Goal: Check status: Check status

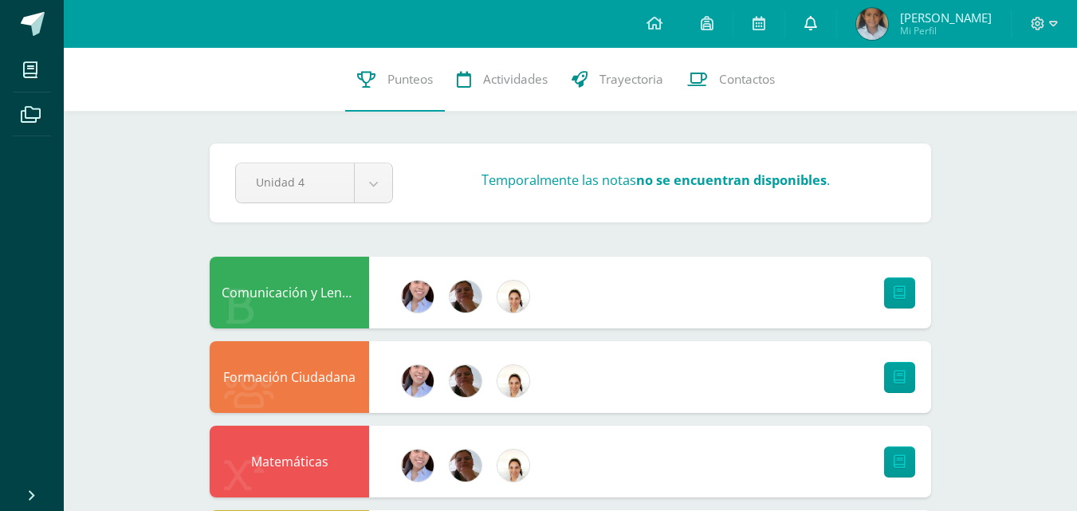
click at [808, 30] on icon at bounding box center [810, 23] width 13 height 14
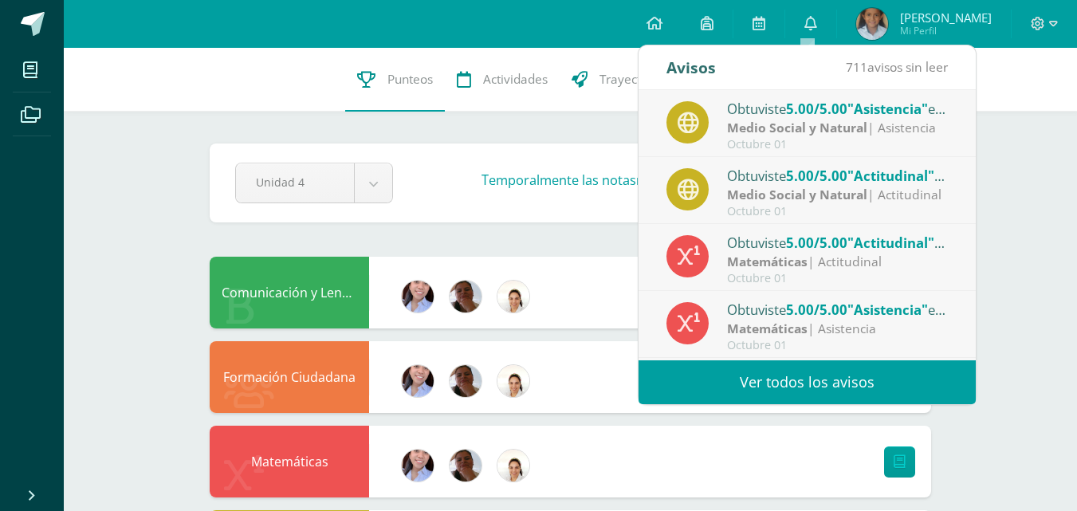
click at [753, 373] on link "Ver todos los avisos" at bounding box center [807, 382] width 337 height 44
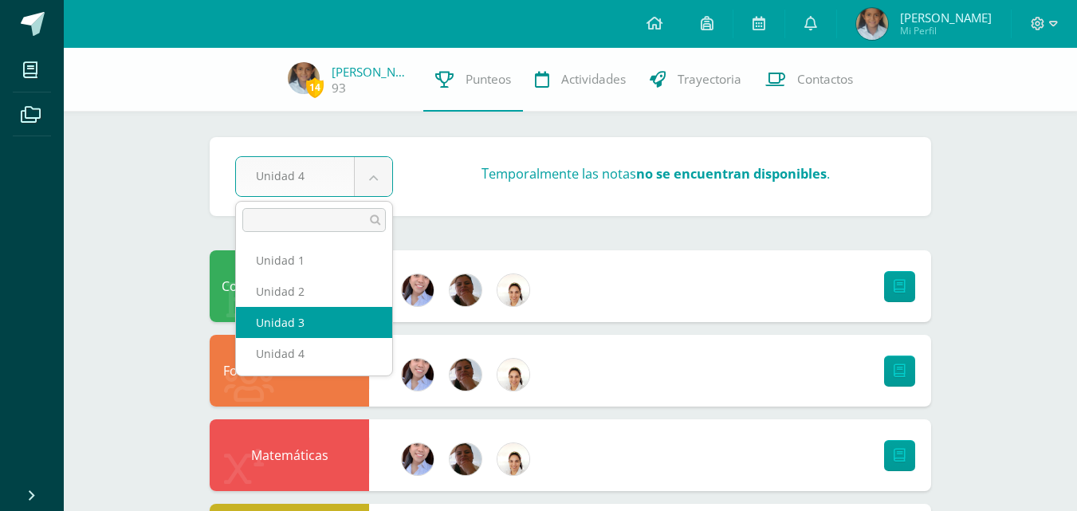
select select "Unidad 3"
